Goal: Task Accomplishment & Management: Use online tool/utility

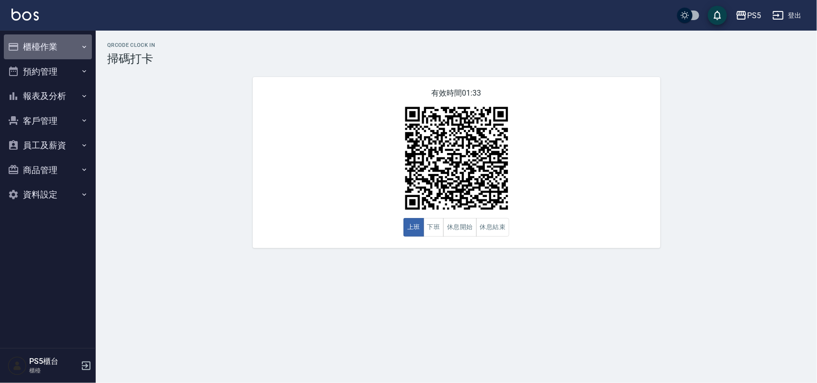
click at [72, 44] on button "櫃檯作業" at bounding box center [48, 46] width 88 height 25
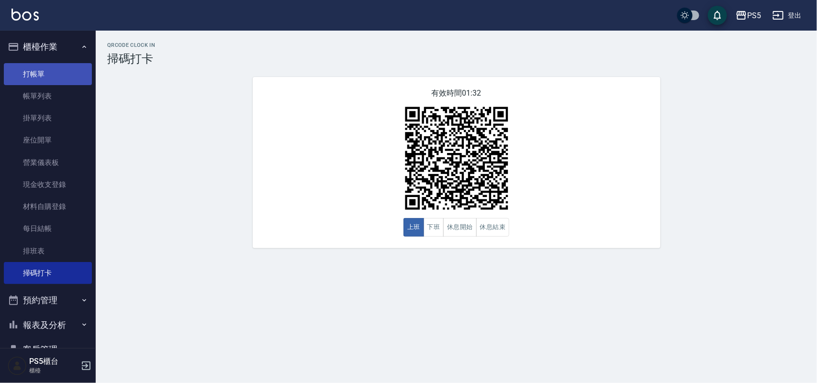
click at [69, 78] on link "打帳單" at bounding box center [48, 74] width 88 height 22
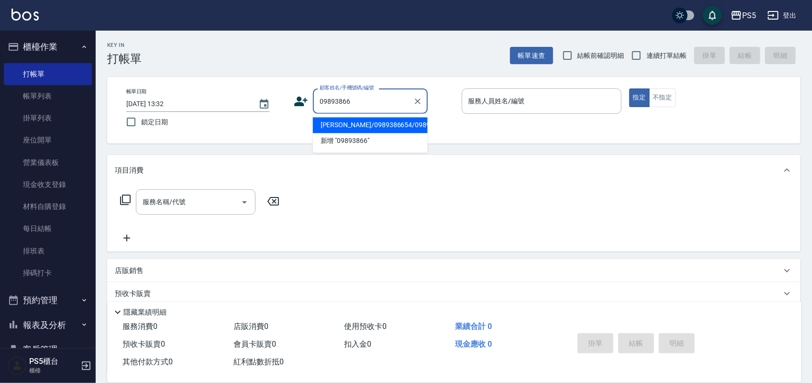
click at [353, 125] on li "[PERSON_NAME]/0989386654/0989386654" at bounding box center [370, 126] width 115 height 16
type input "[PERSON_NAME]/0989386654/0989386654"
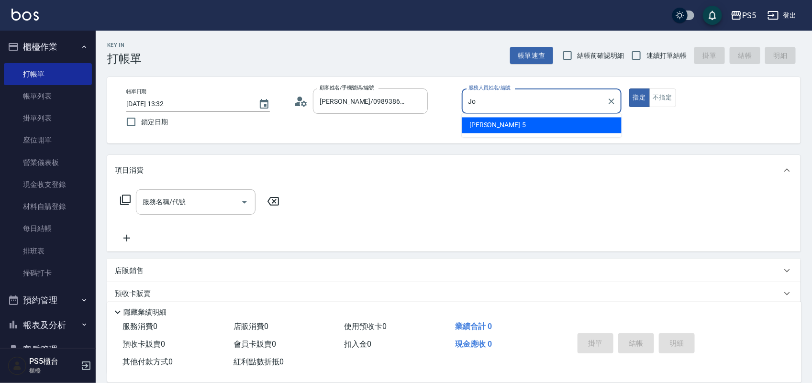
type input "J"
type input "ADA-3"
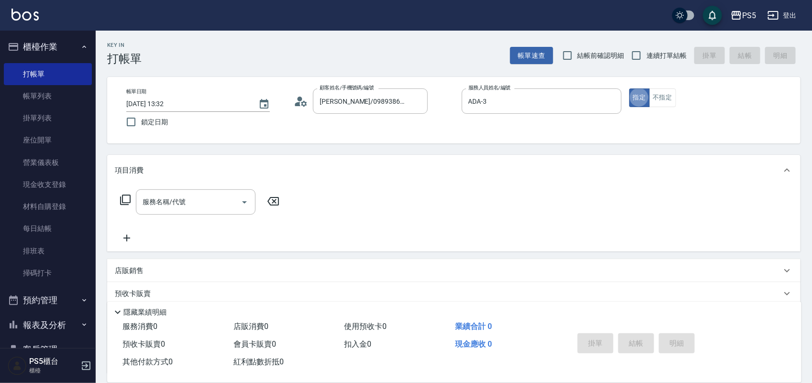
type button "true"
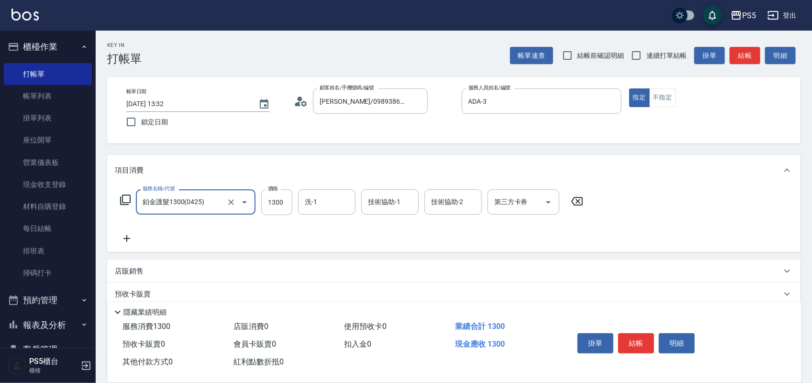
type input "鉑金護髮1300(0425)"
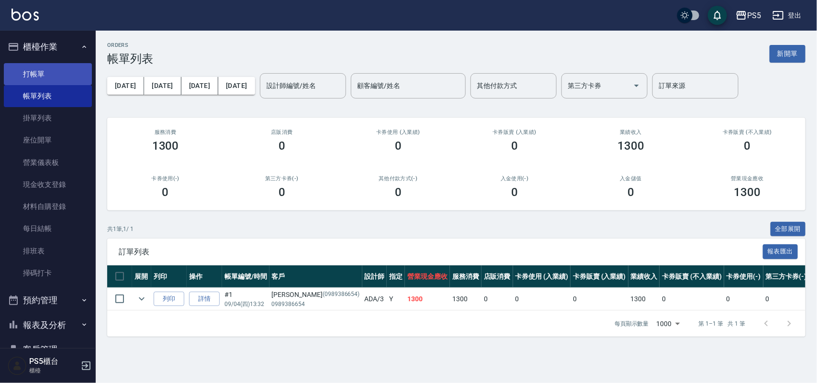
click at [49, 76] on link "打帳單" at bounding box center [48, 74] width 88 height 22
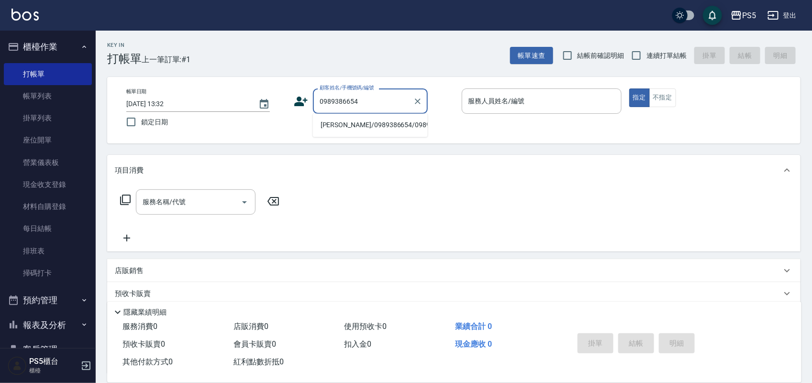
click at [334, 132] on li "[PERSON_NAME]/0989386654/0989386654" at bounding box center [370, 126] width 115 height 16
type input "[PERSON_NAME]/0989386654/0989386654"
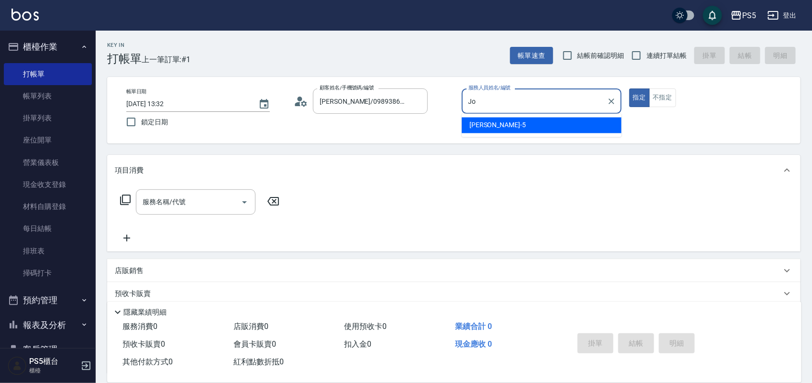
type input "J"
type input "ADA-3"
type button "true"
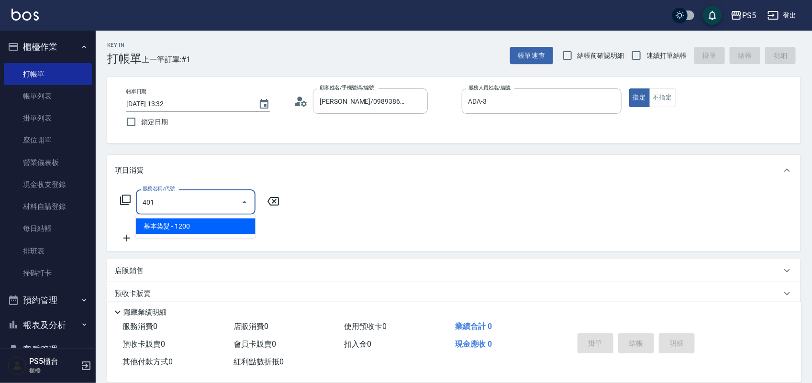
type input "基本染髮(401)"
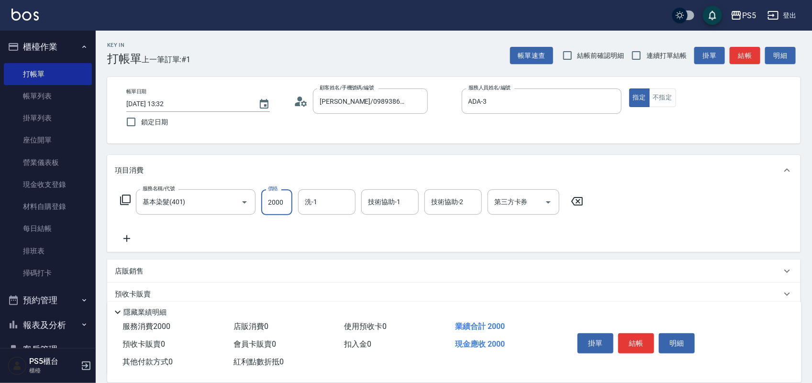
type input "2000"
click at [330, 195] on div "項目消費 服務名稱/代號 基本染髮(401) 服務名稱/代號 價格 2000 價格 洗-1 洗-1 技術協助-1 技術協助-1 技術協助-2 技術協助-2 第…" at bounding box center [453, 203] width 693 height 97
click at [330, 196] on input "洗-1" at bounding box center [326, 202] width 49 height 17
type input "咚咚-30"
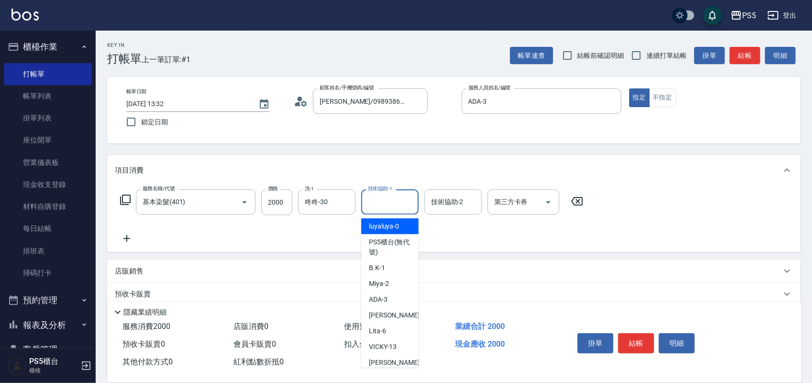
click at [375, 206] on input "技術協助-1" at bounding box center [390, 202] width 49 height 17
type input "咚咚-30"
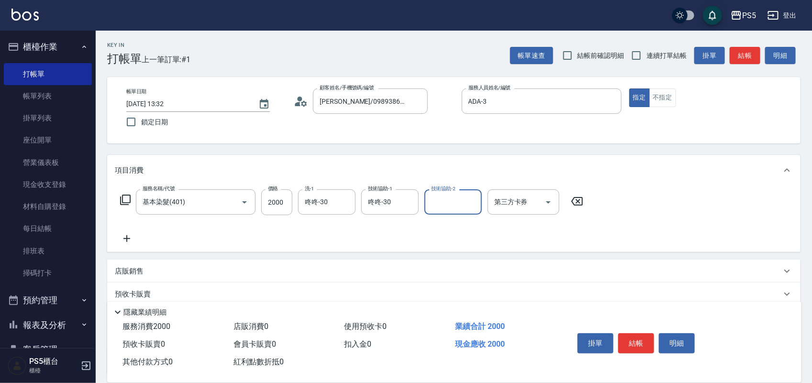
click at [402, 157] on div "項目消費" at bounding box center [453, 170] width 693 height 31
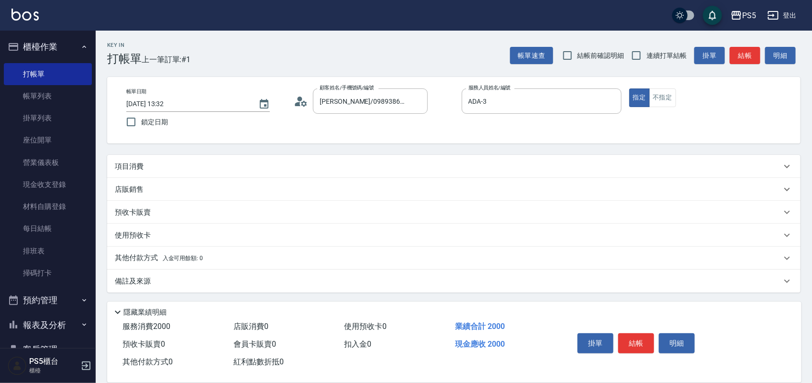
click at [627, 340] on button "結帳" at bounding box center [636, 344] width 36 height 20
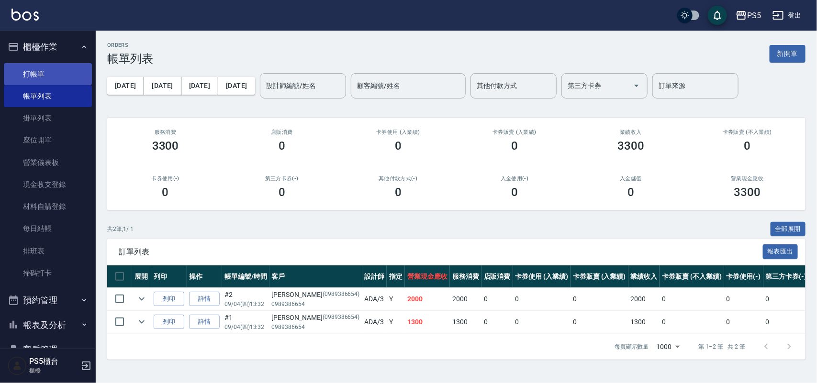
click at [36, 66] on link "打帳單" at bounding box center [48, 74] width 88 height 22
